Goal: Information Seeking & Learning: Learn about a topic

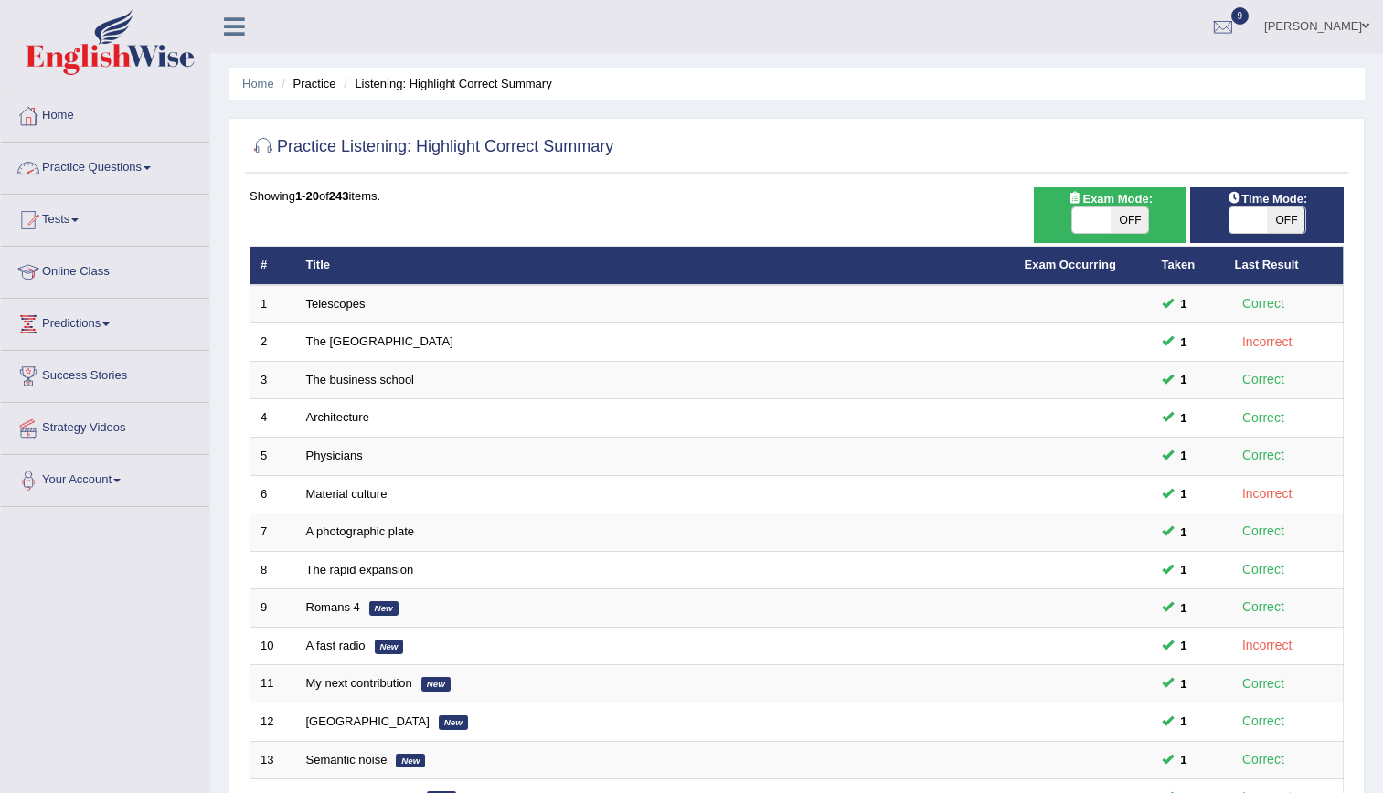
click at [151, 177] on link "Practice Questions" at bounding box center [105, 166] width 208 height 46
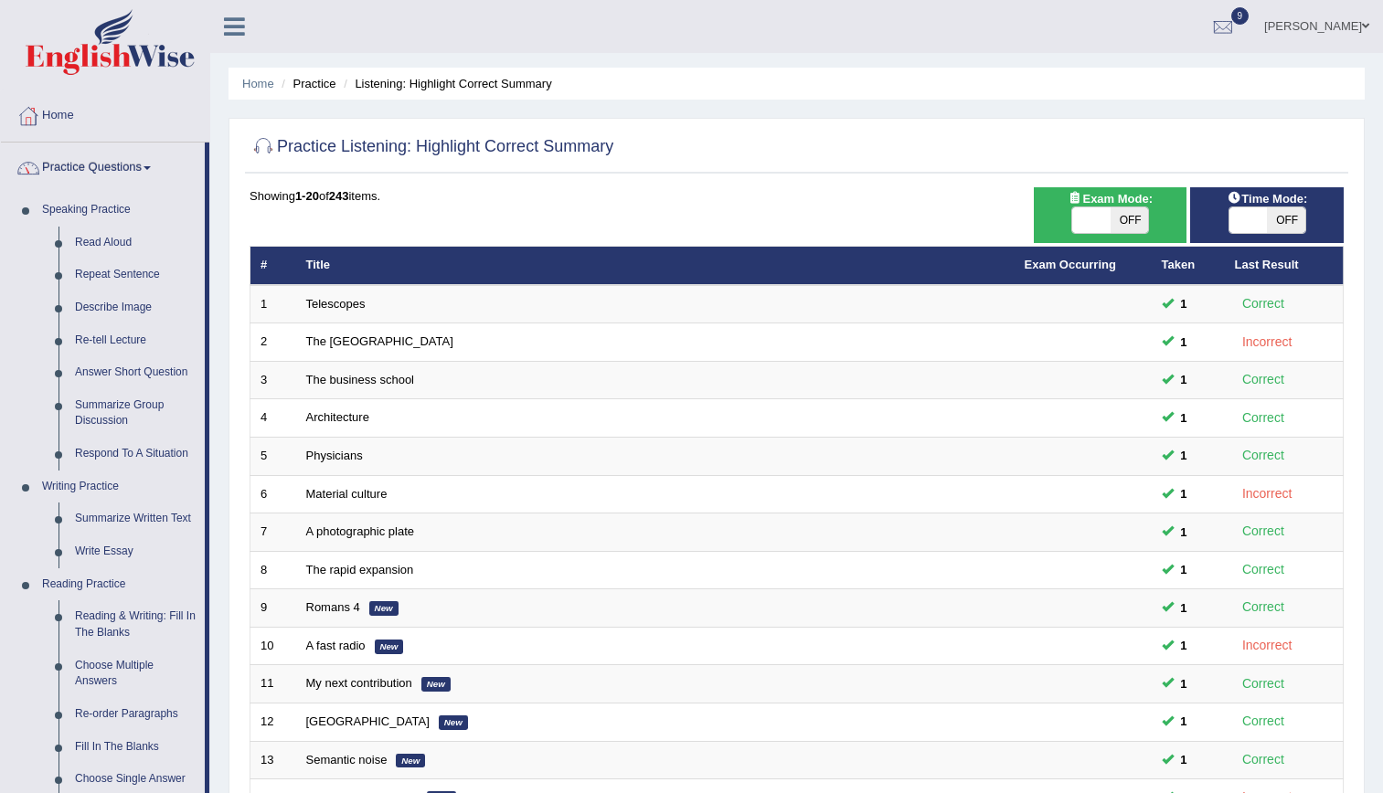
click at [151, 177] on link "Practice Questions" at bounding box center [103, 166] width 204 height 46
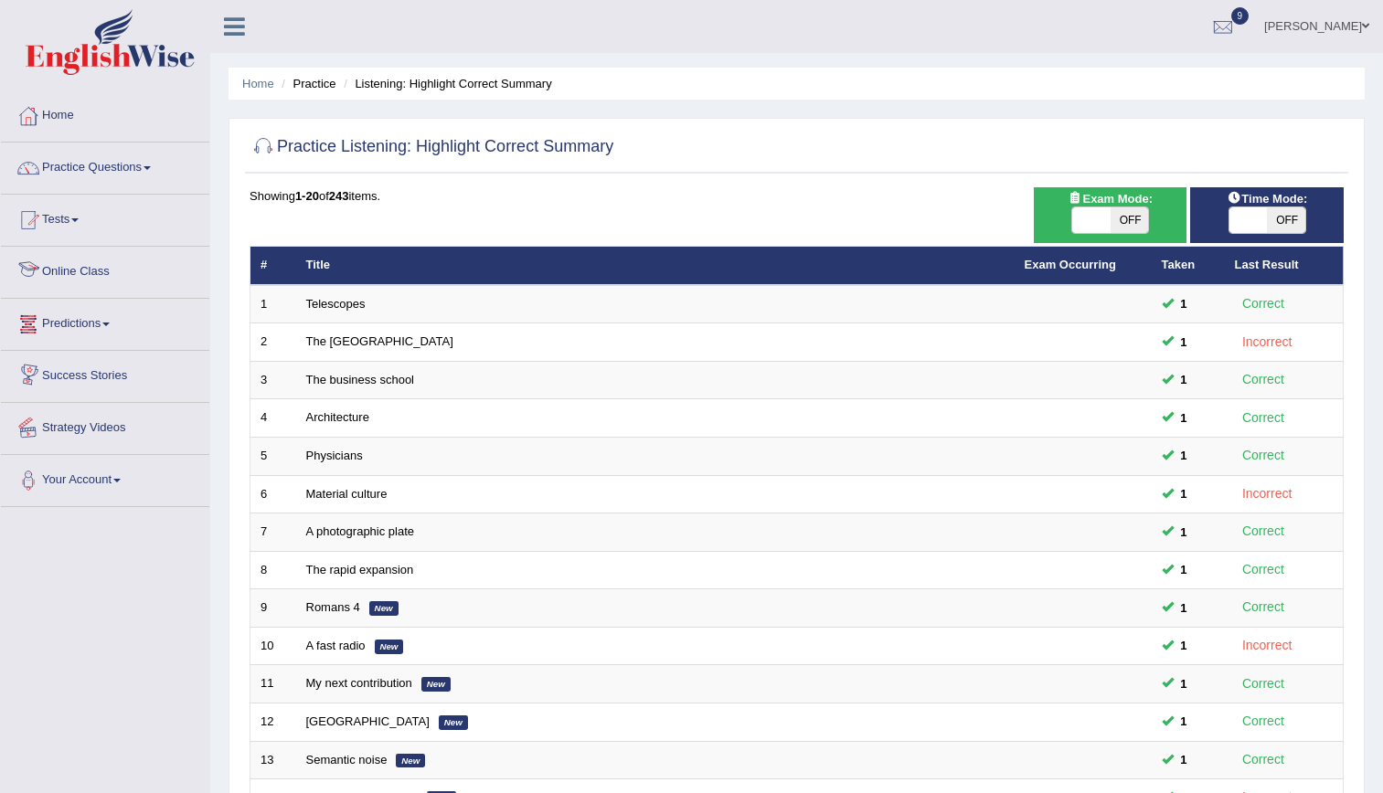
click at [102, 421] on link "Strategy Videos" at bounding box center [105, 426] width 208 height 46
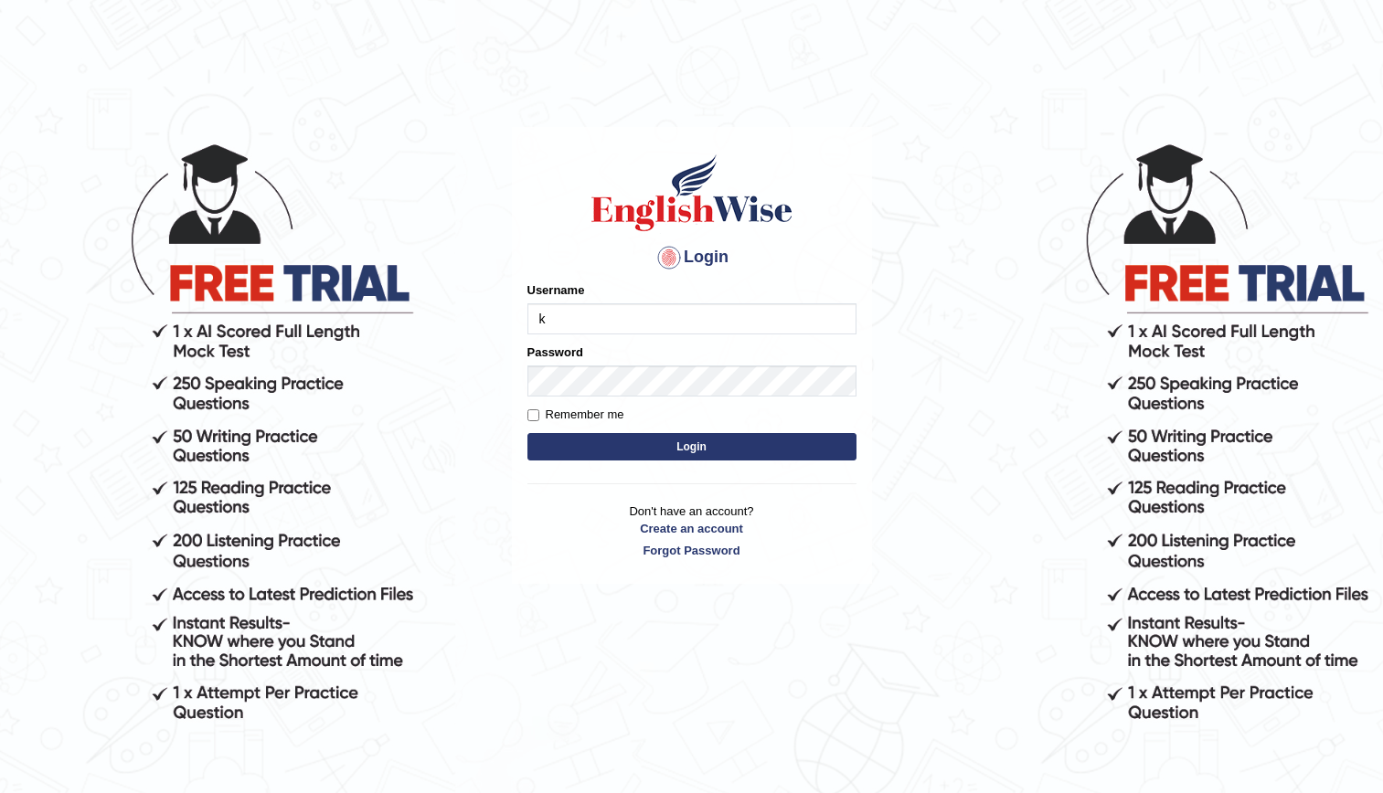
type input "kenia999"
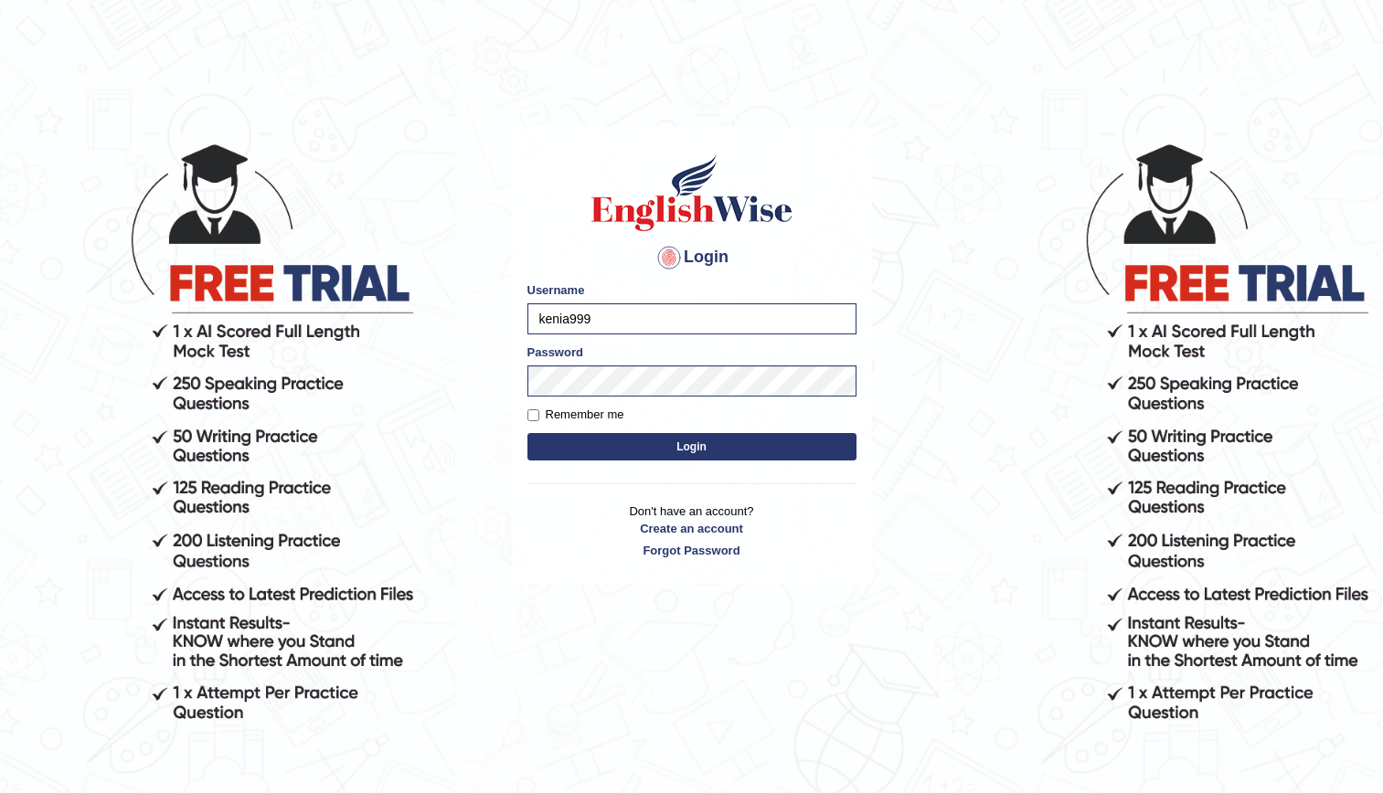
click at [680, 452] on button "Login" at bounding box center [691, 446] width 329 height 27
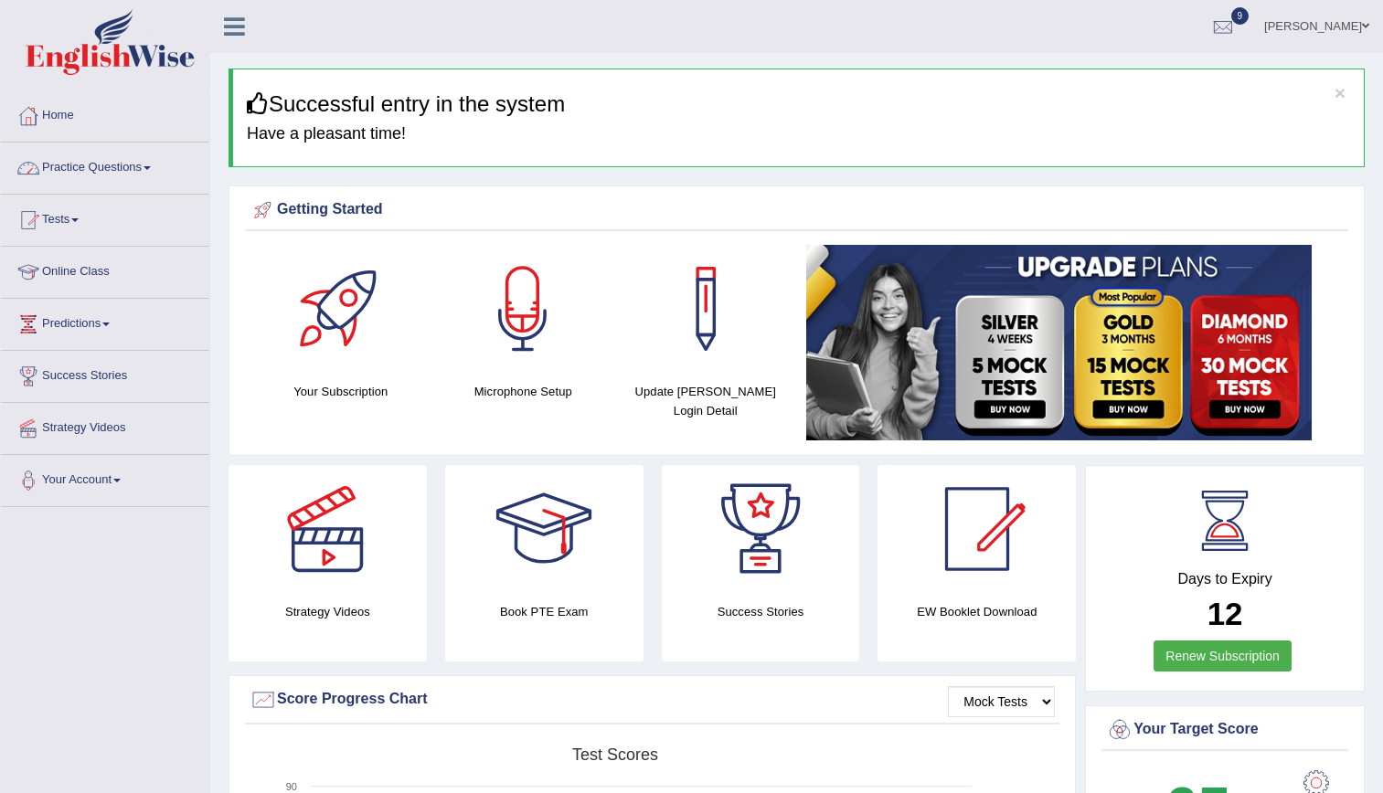
click at [97, 177] on link "Practice Questions" at bounding box center [105, 166] width 208 height 46
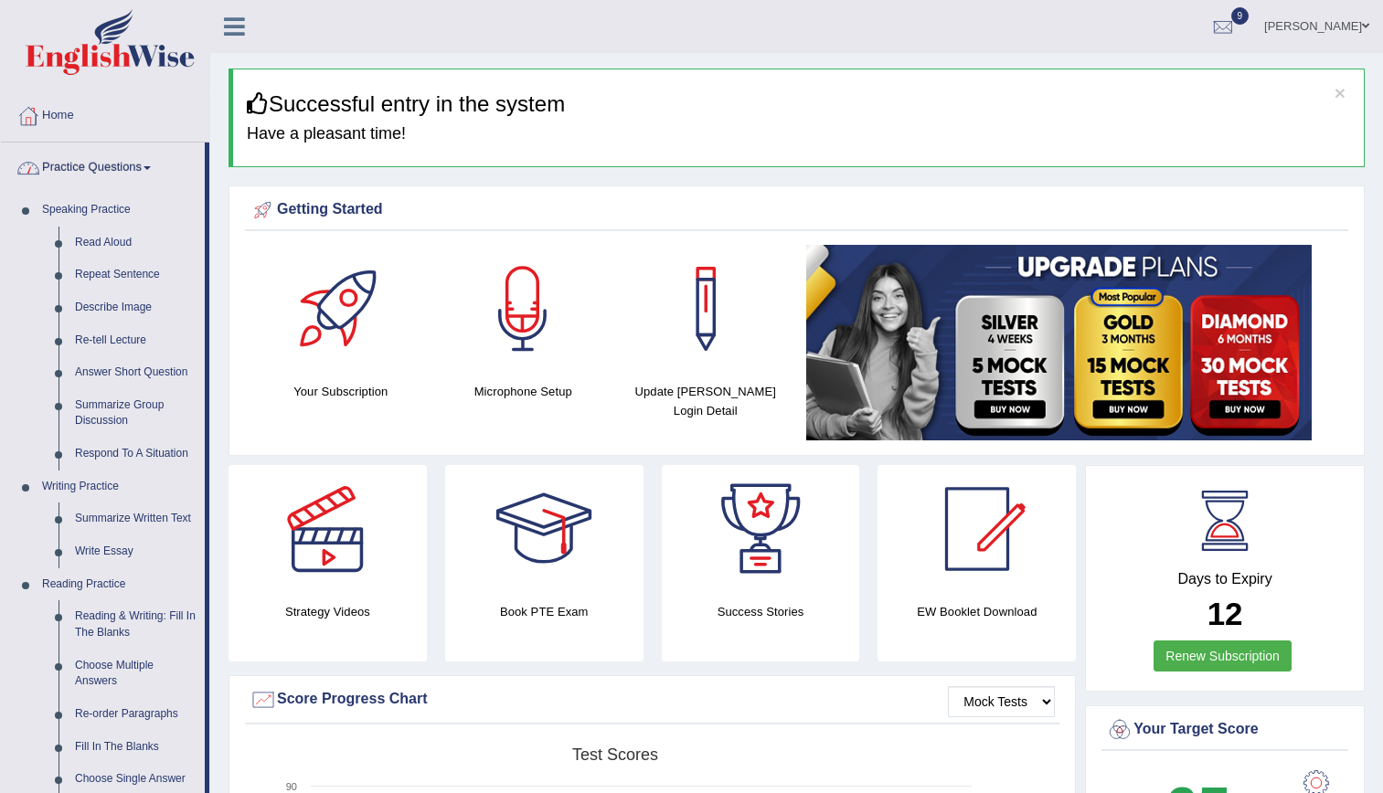
click at [97, 177] on link "Practice Questions" at bounding box center [103, 166] width 204 height 46
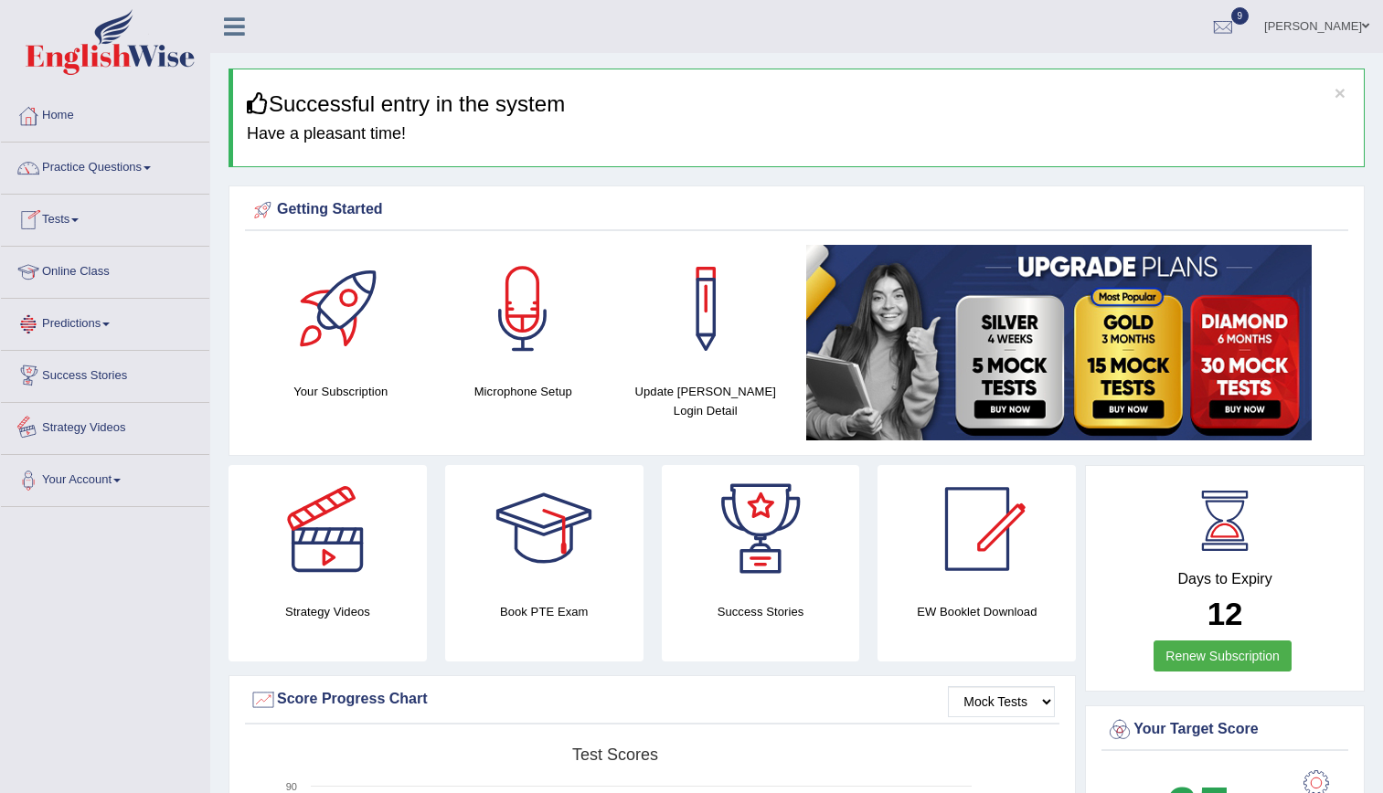
click at [62, 416] on link "Strategy Videos" at bounding box center [105, 426] width 208 height 46
